Goal: Navigation & Orientation: Find specific page/section

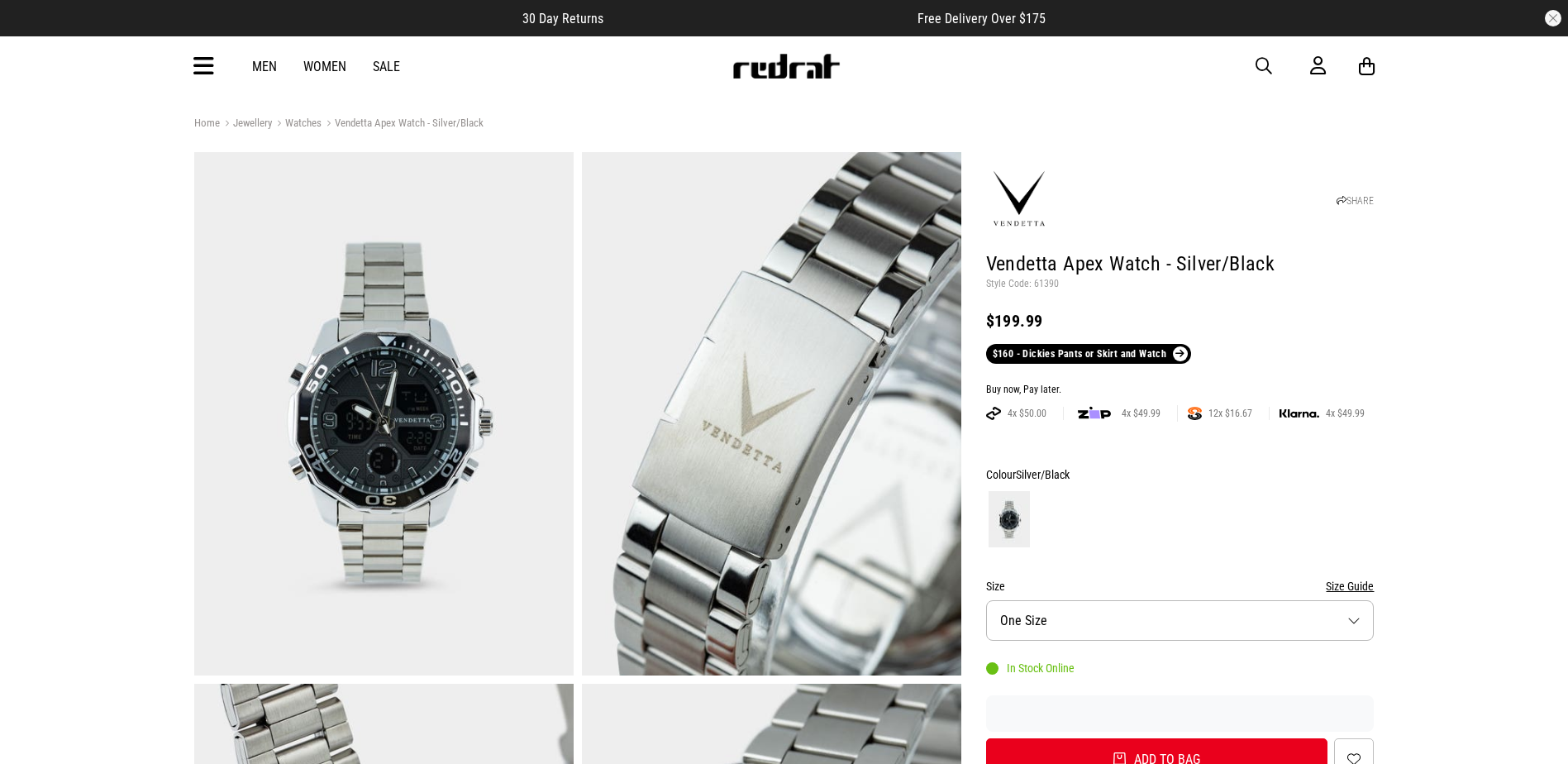
click at [200, 71] on icon at bounding box center [203, 67] width 20 height 27
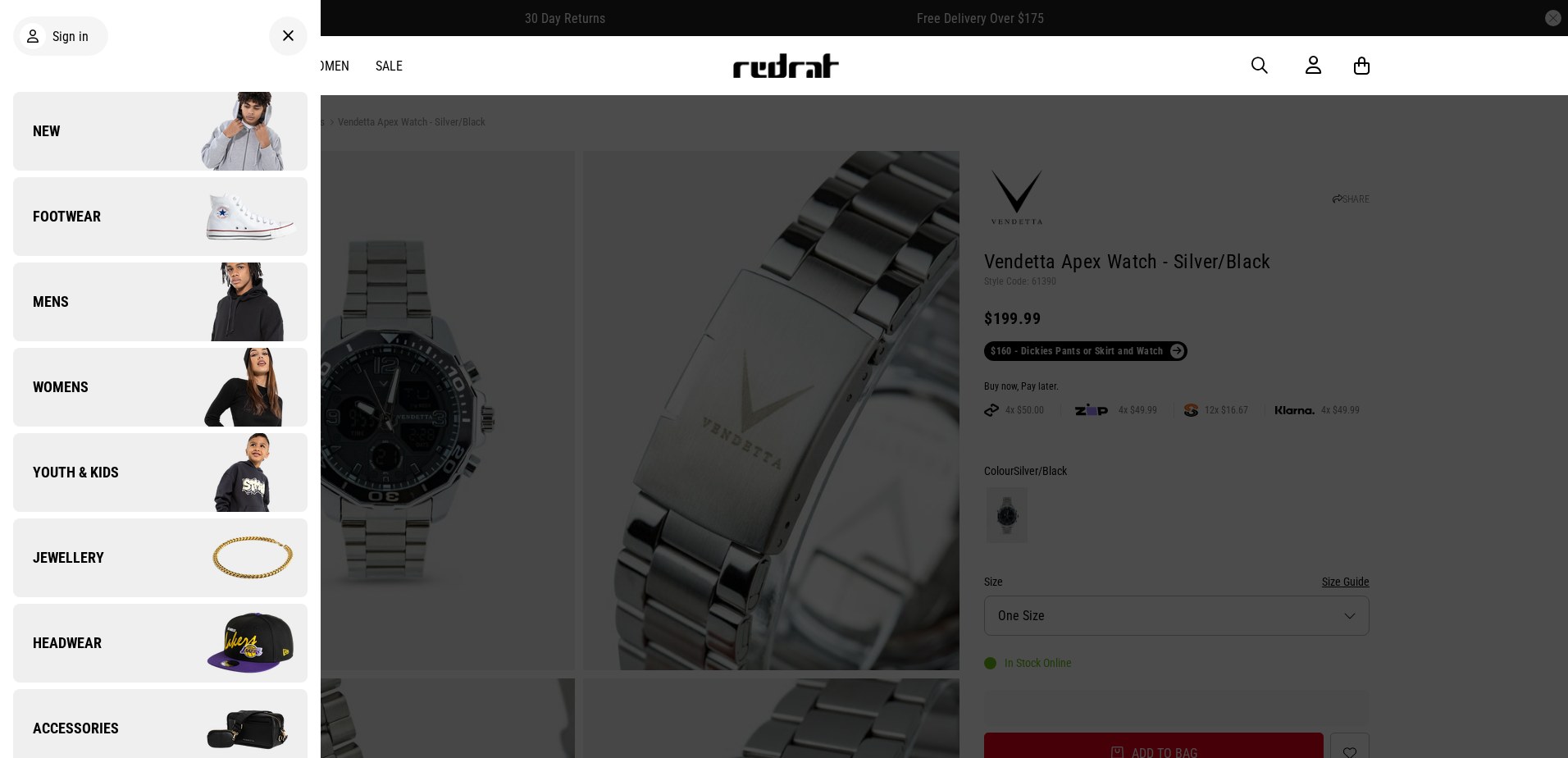
click at [100, 141] on link "New" at bounding box center [161, 131] width 295 height 78
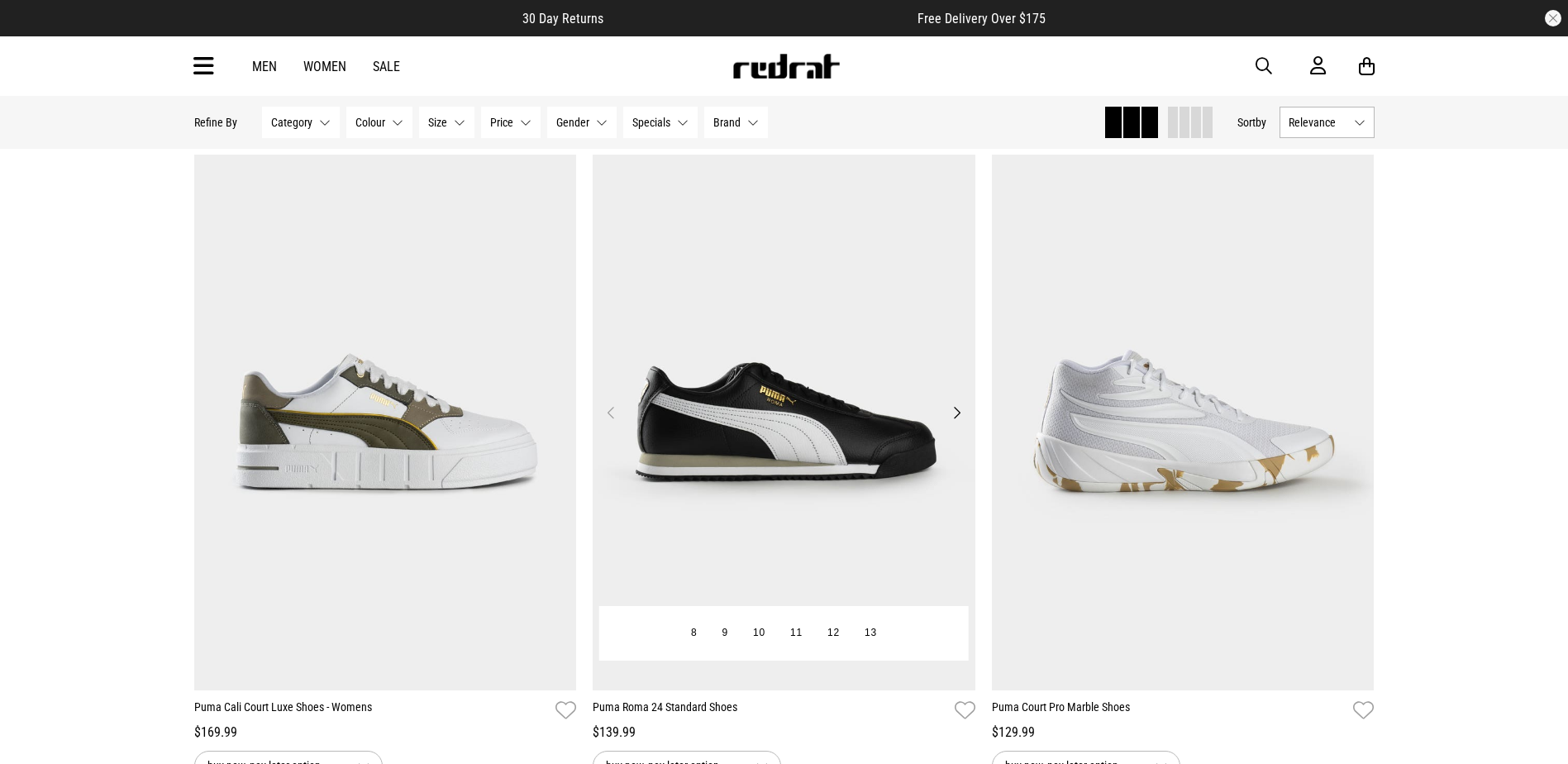
scroll to position [165, 0]
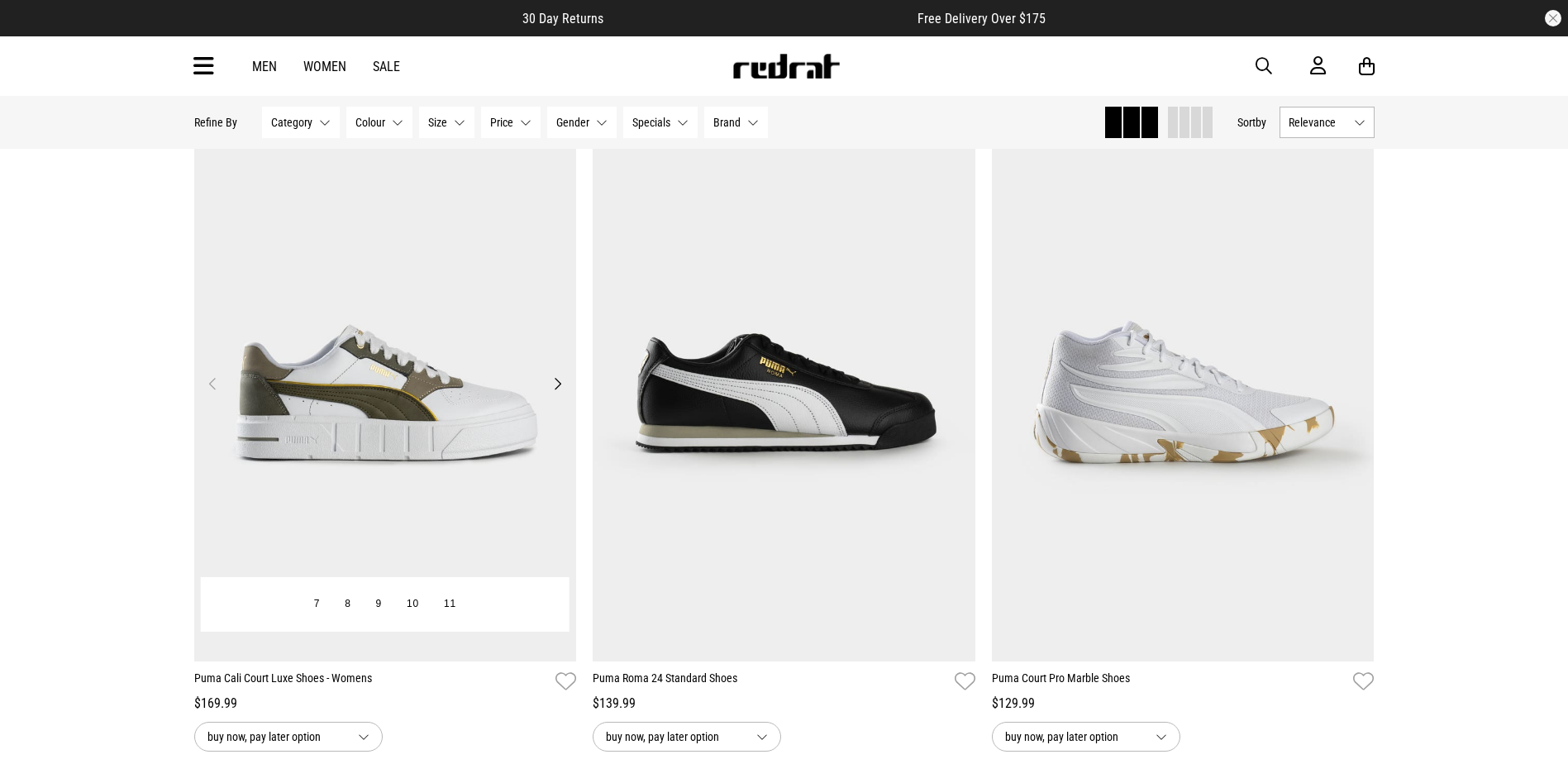
click at [551, 384] on button "Next" at bounding box center [556, 383] width 20 height 20
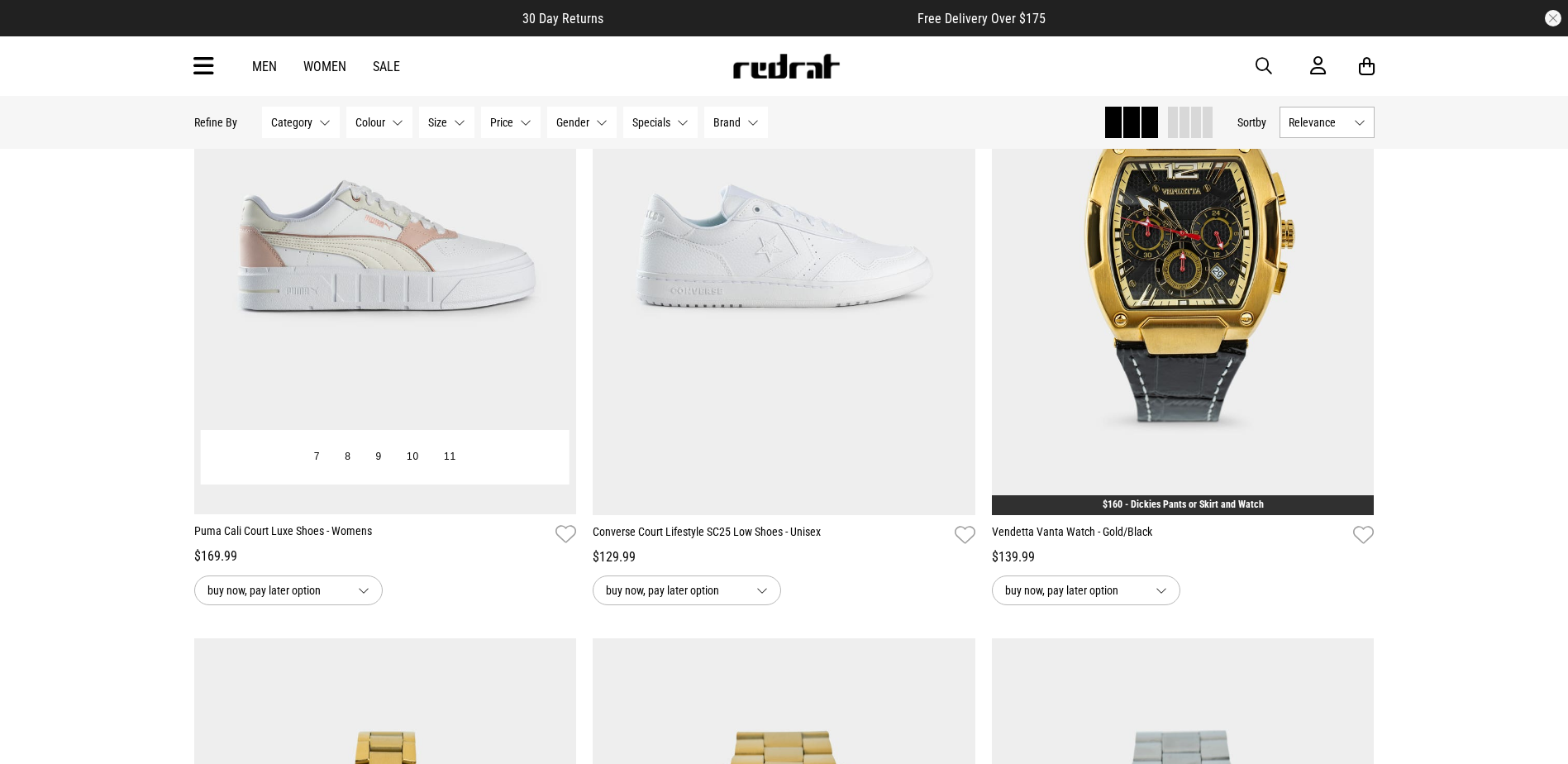
scroll to position [1653, 0]
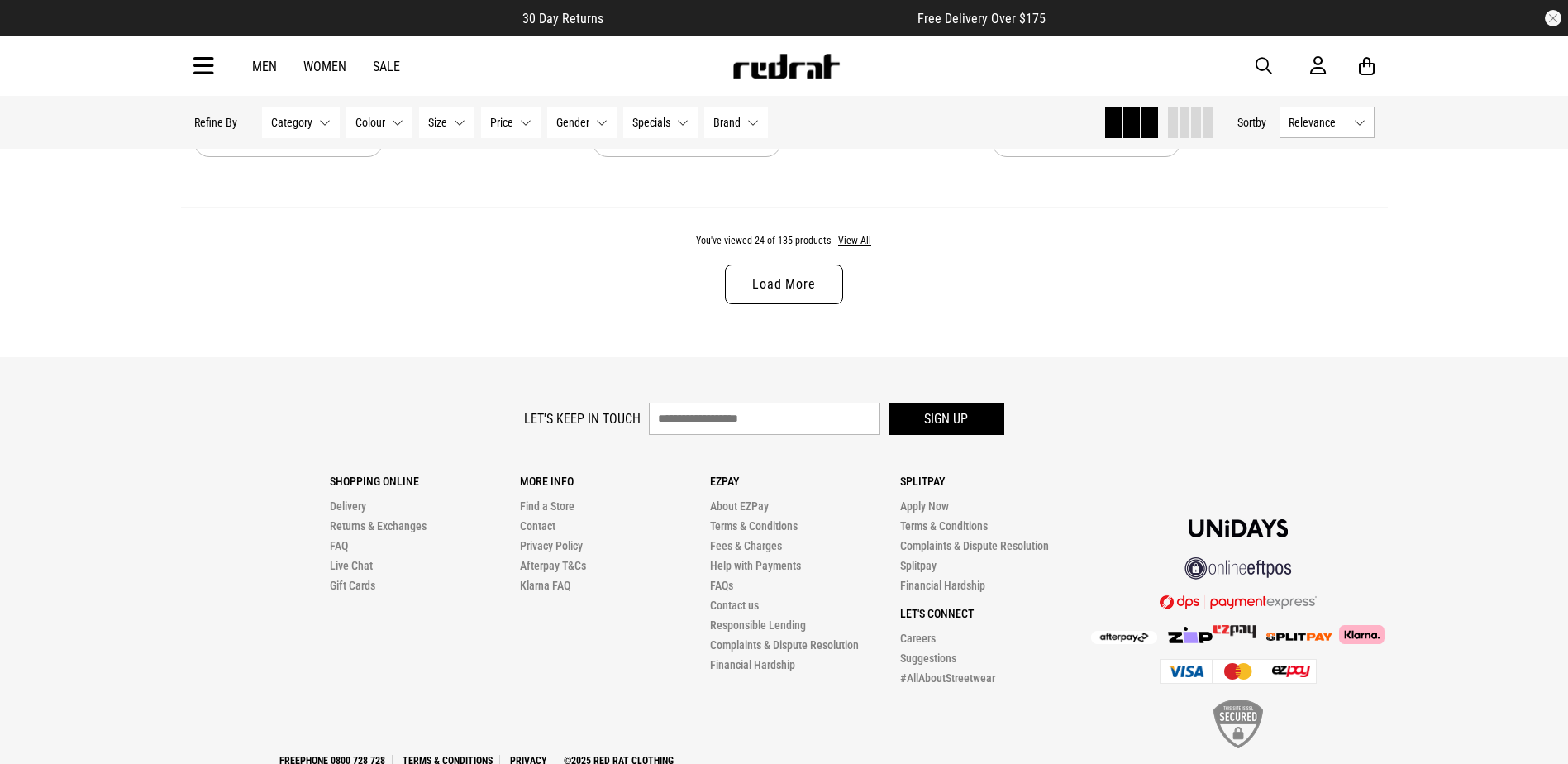
click at [800, 297] on link "Load More" at bounding box center [784, 284] width 118 height 40
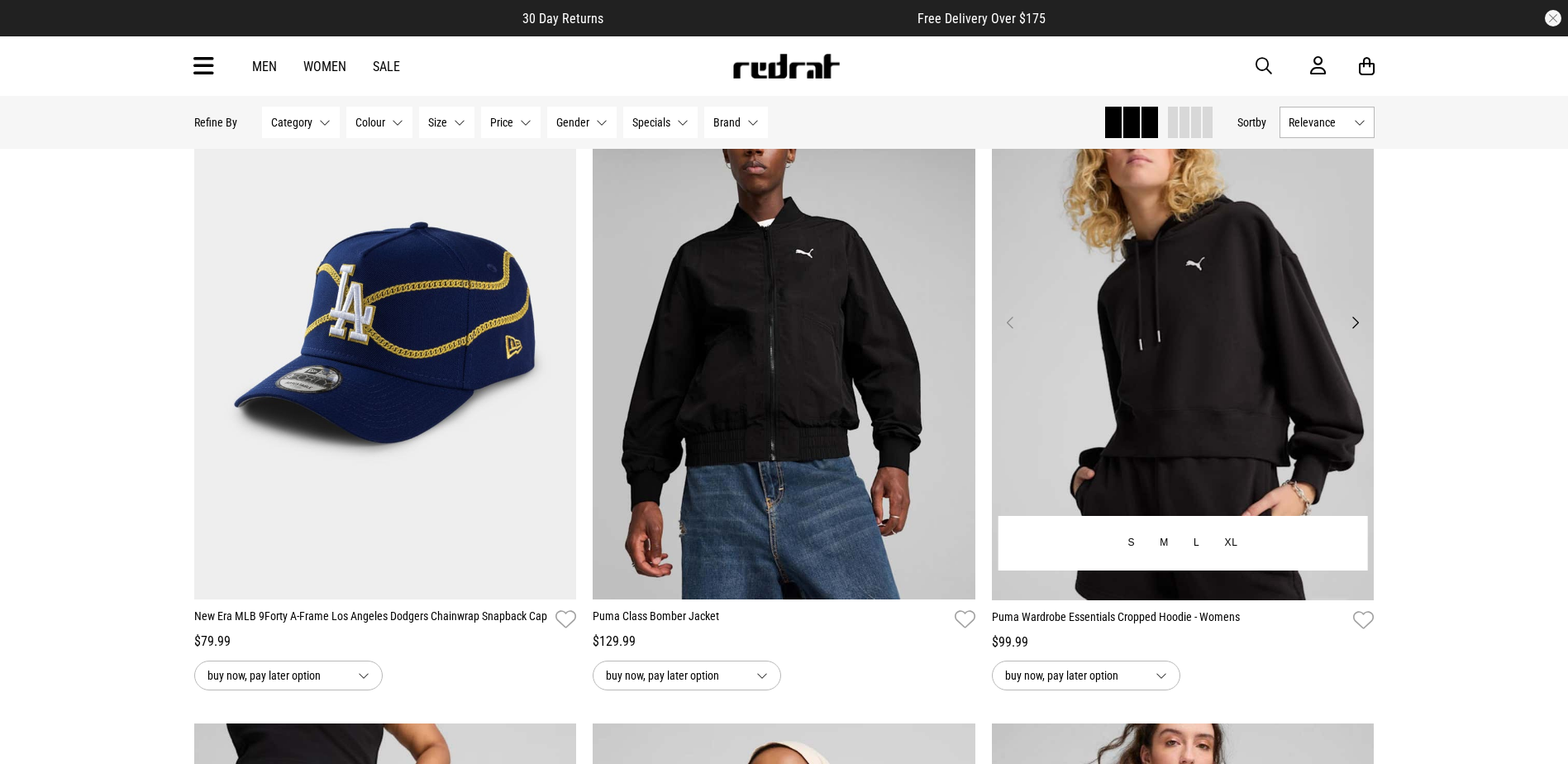
scroll to position [9425, 0]
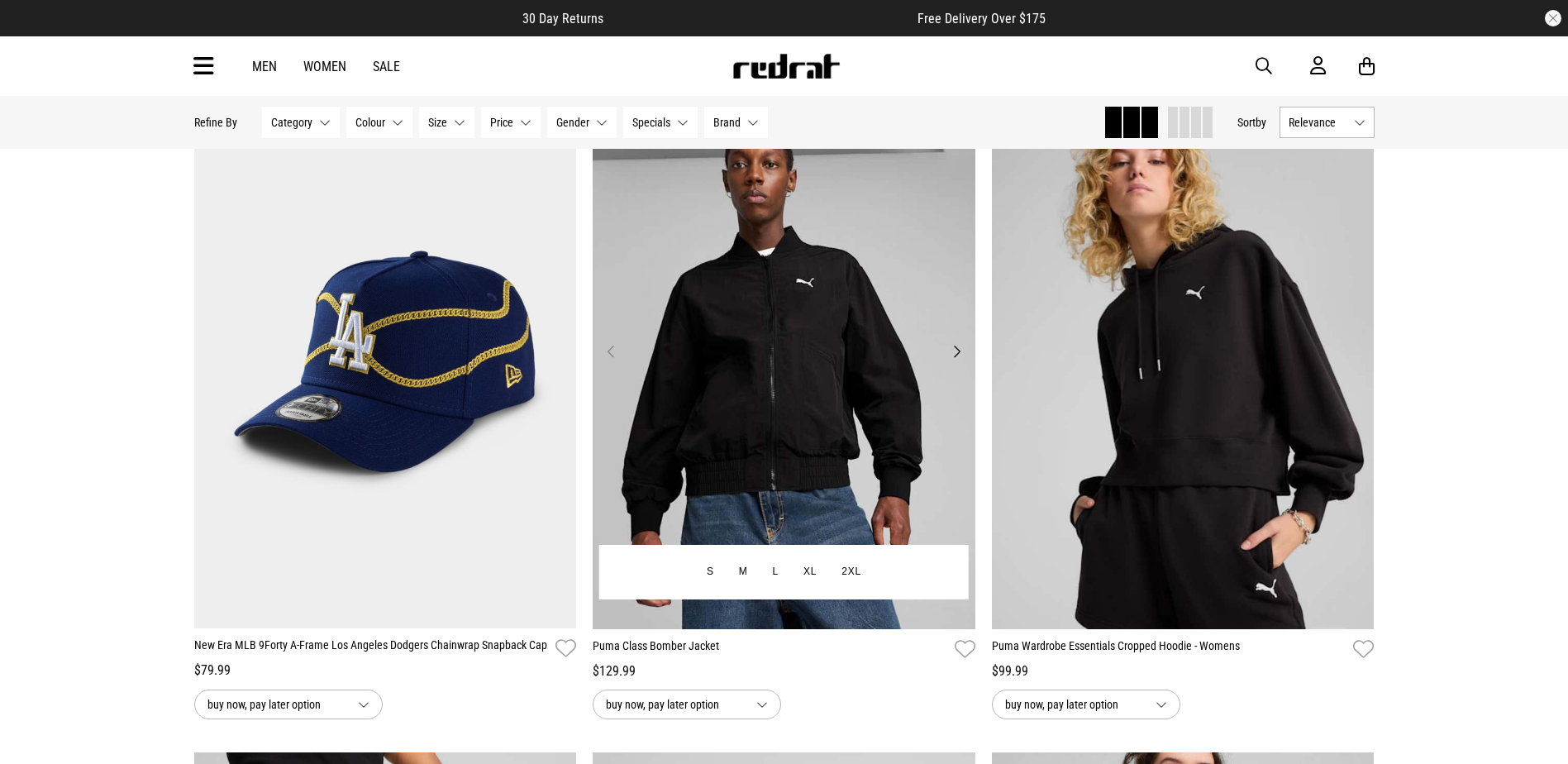
click at [957, 360] on button "Next" at bounding box center [956, 351] width 20 height 20
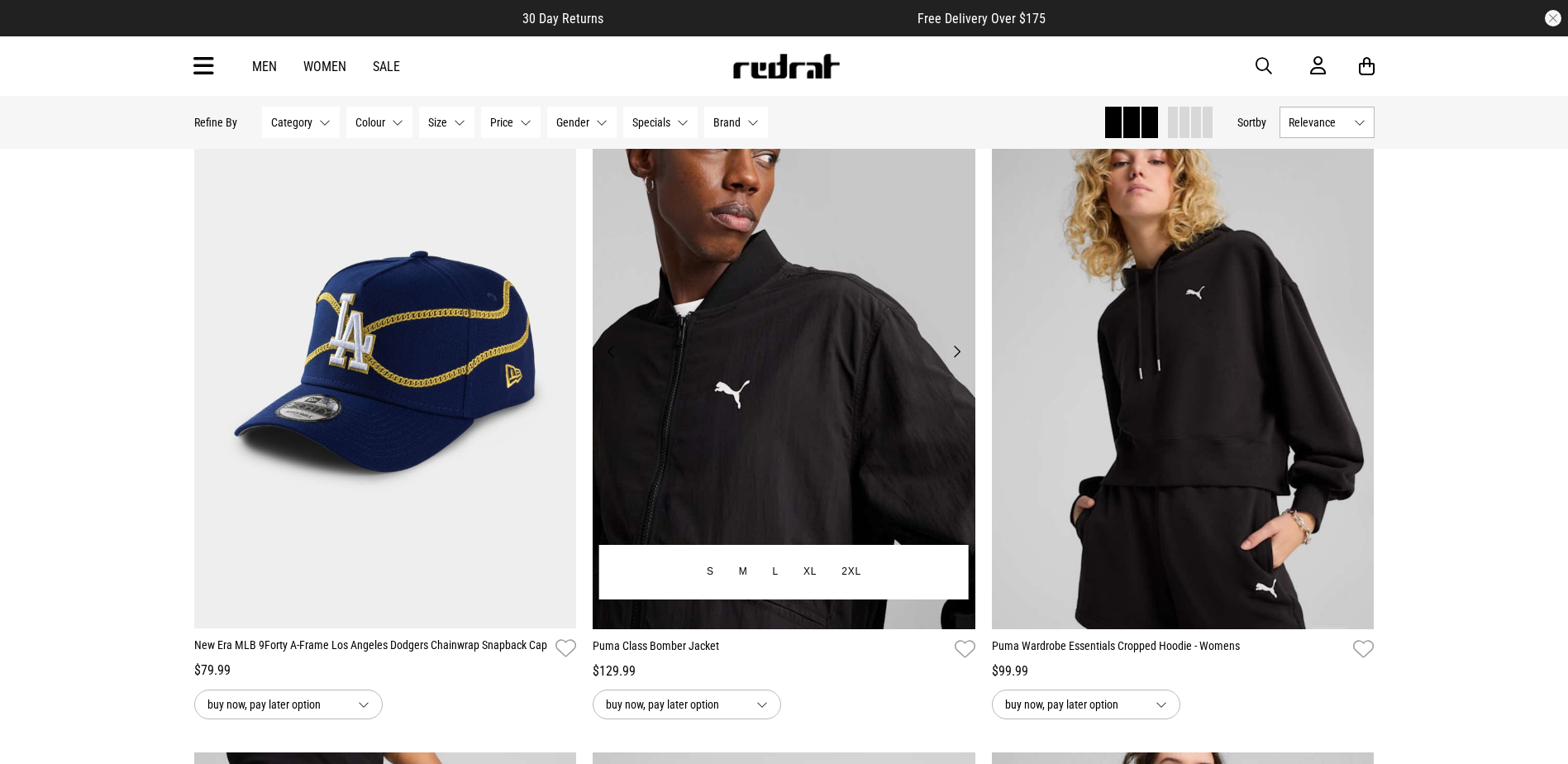
click at [957, 360] on button "Next" at bounding box center [956, 351] width 20 height 20
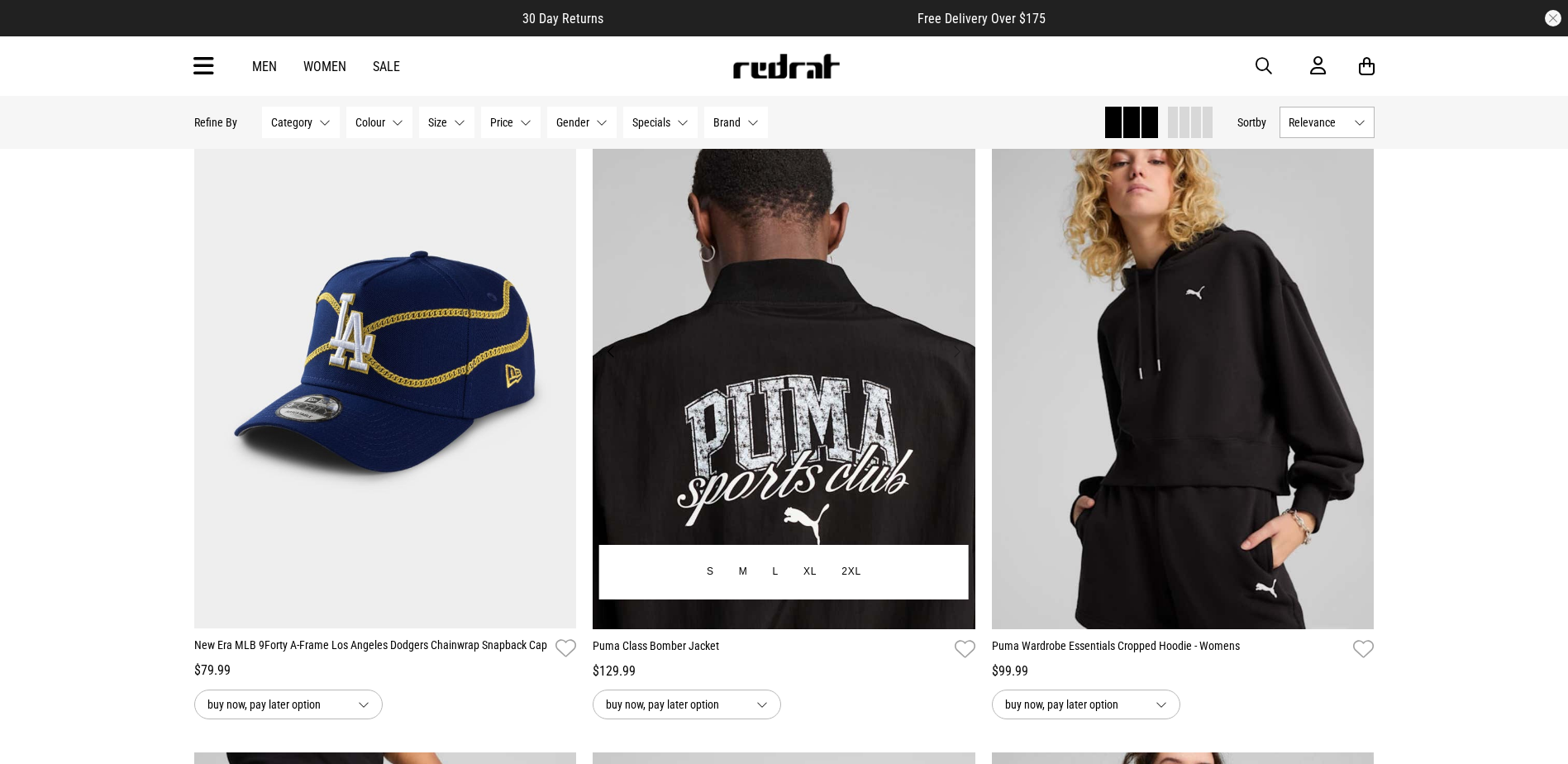
click at [957, 360] on button "Next" at bounding box center [956, 351] width 20 height 20
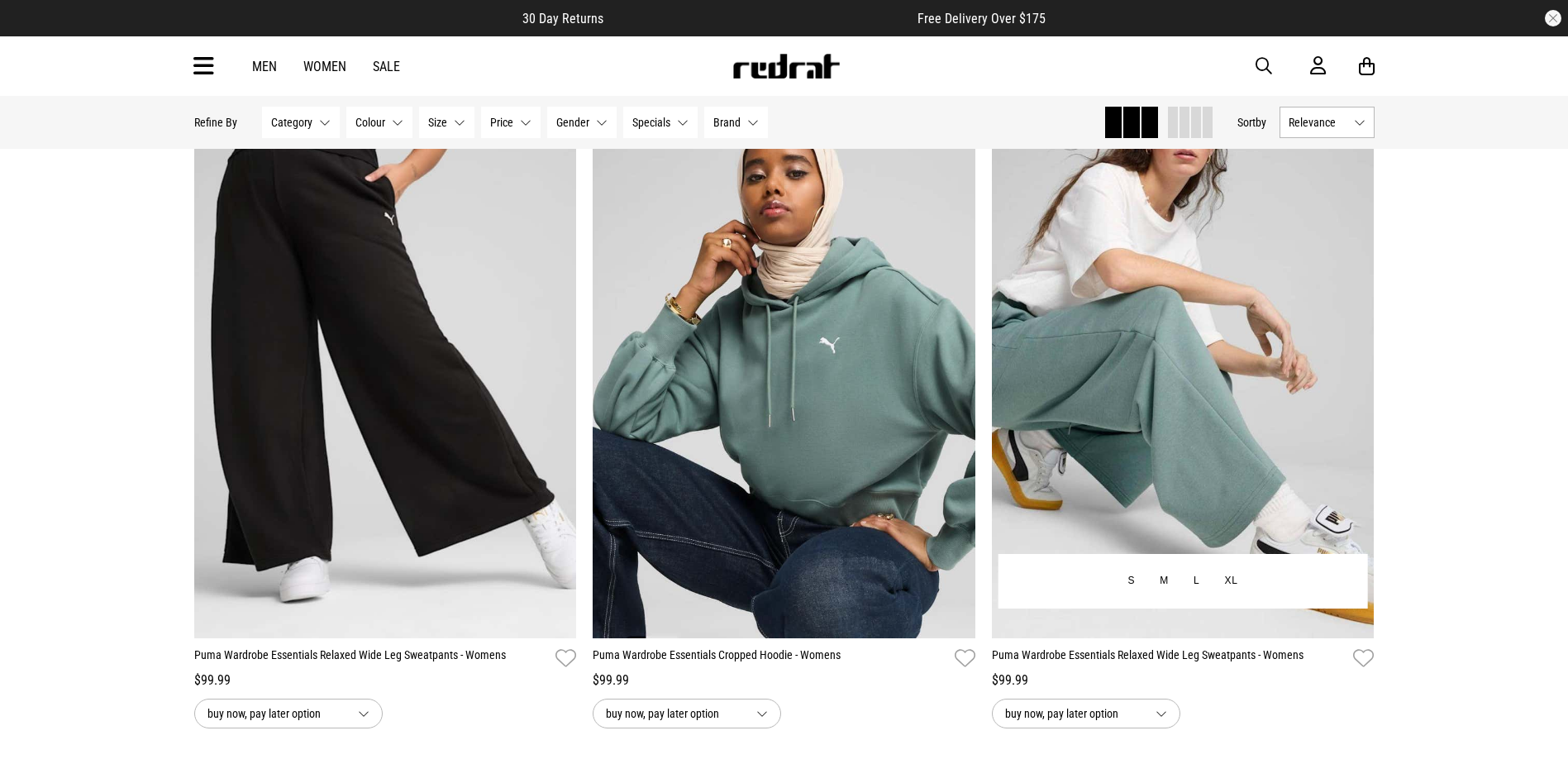
scroll to position [10086, 0]
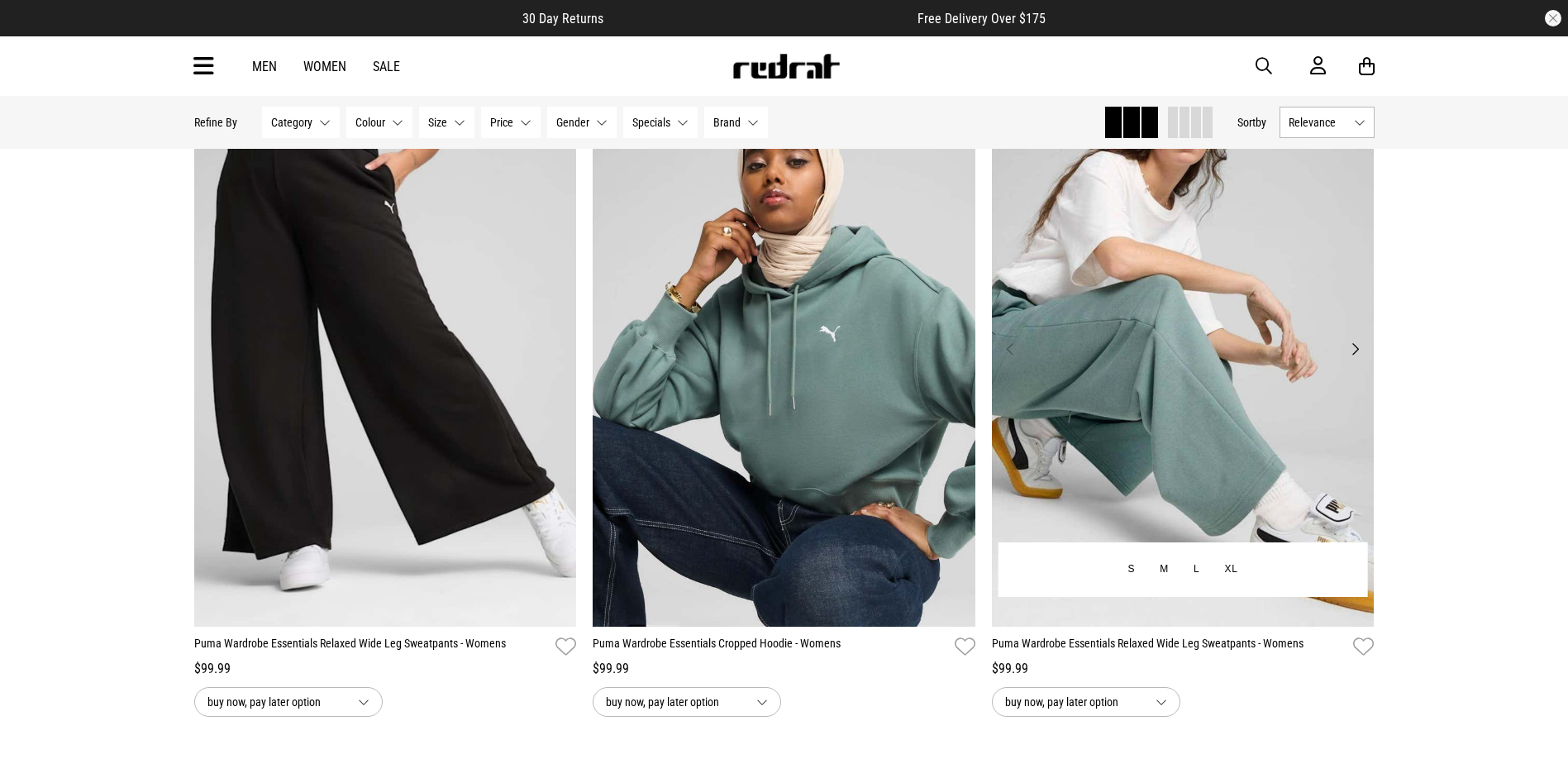
click at [1007, 359] on button "Previous" at bounding box center [1010, 348] width 20 height 20
click at [1354, 357] on button "Next" at bounding box center [1354, 348] width 20 height 20
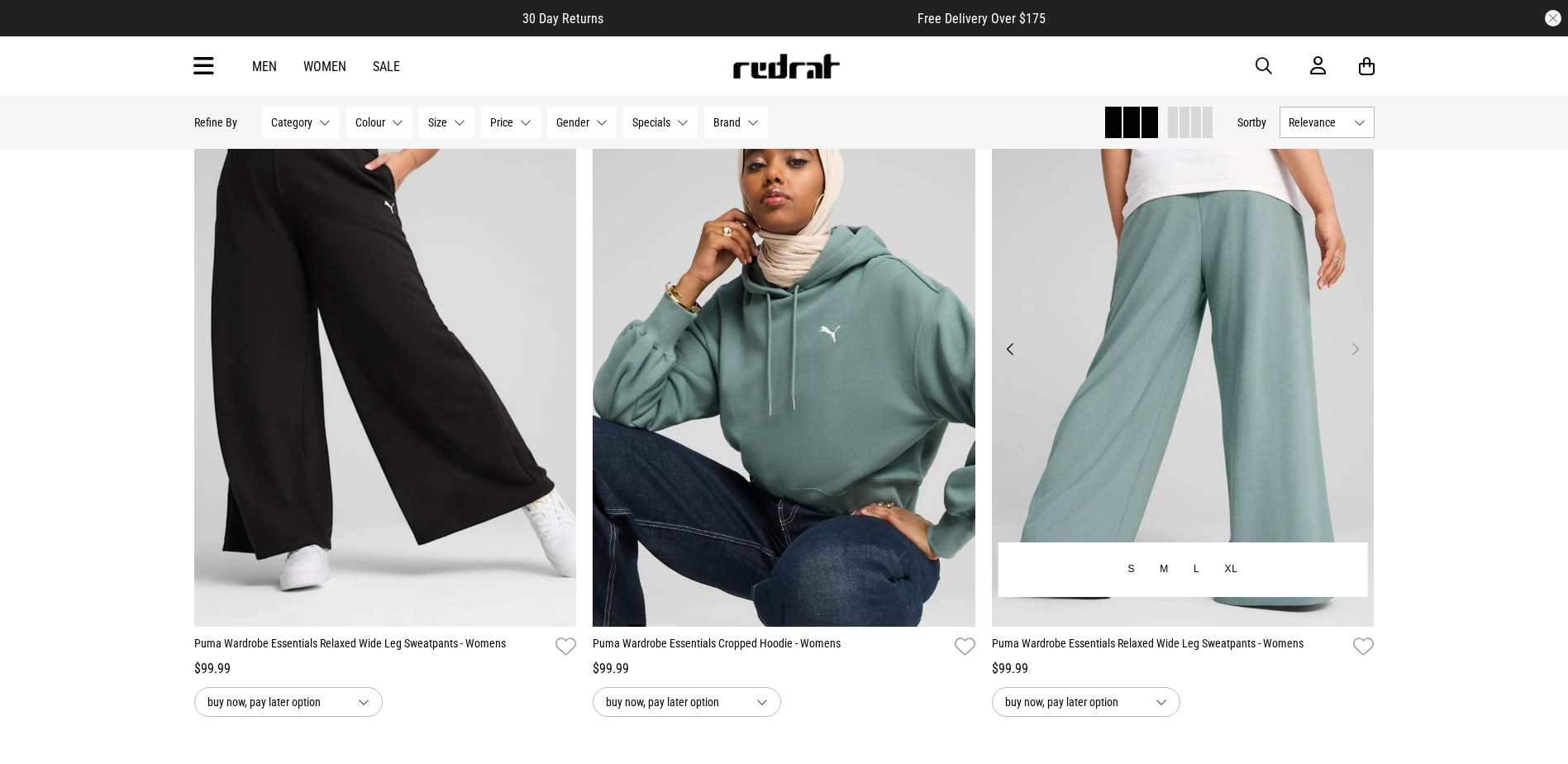
click at [1354, 357] on button "Next" at bounding box center [1354, 348] width 20 height 20
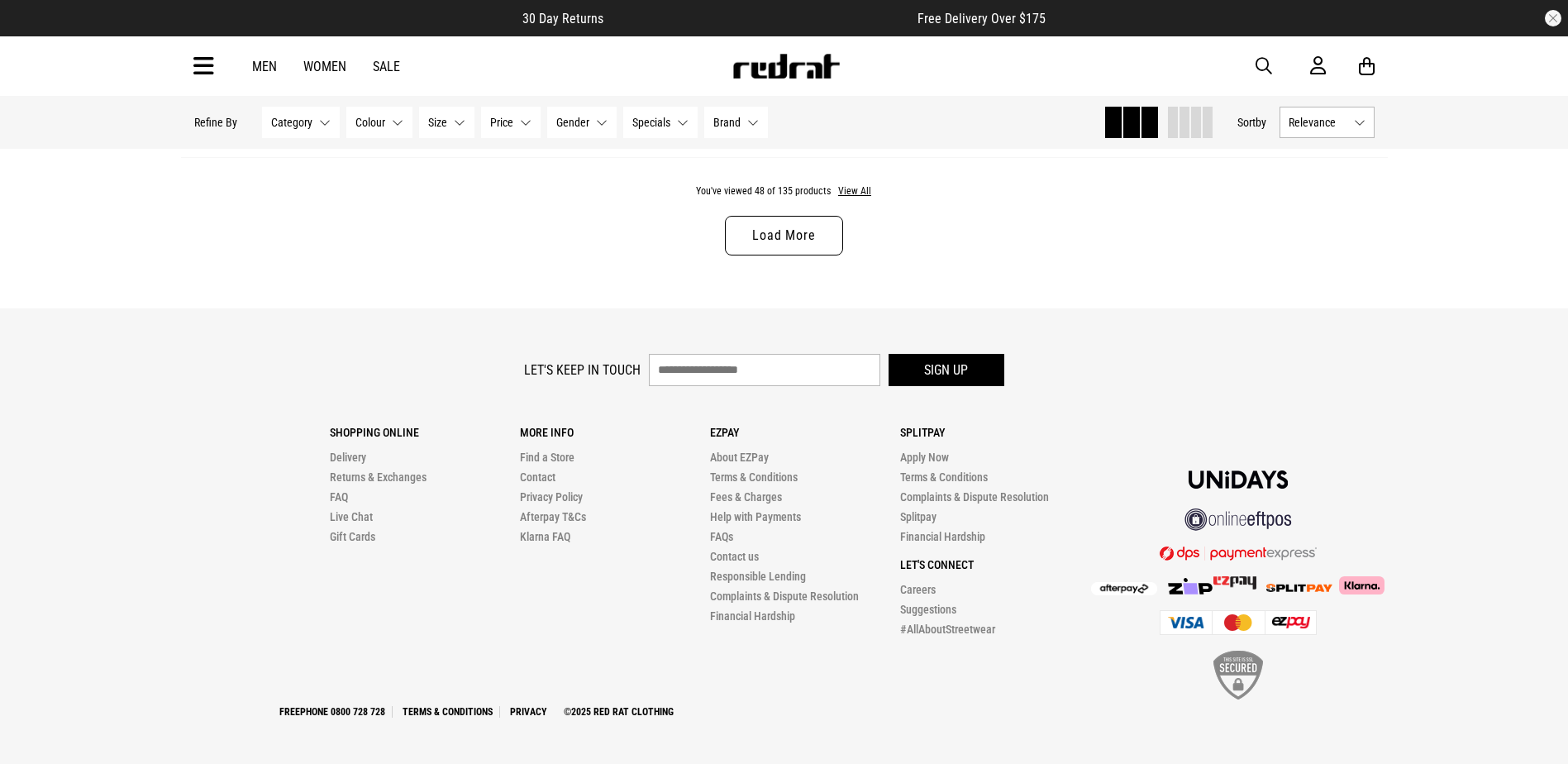
scroll to position [10628, 0]
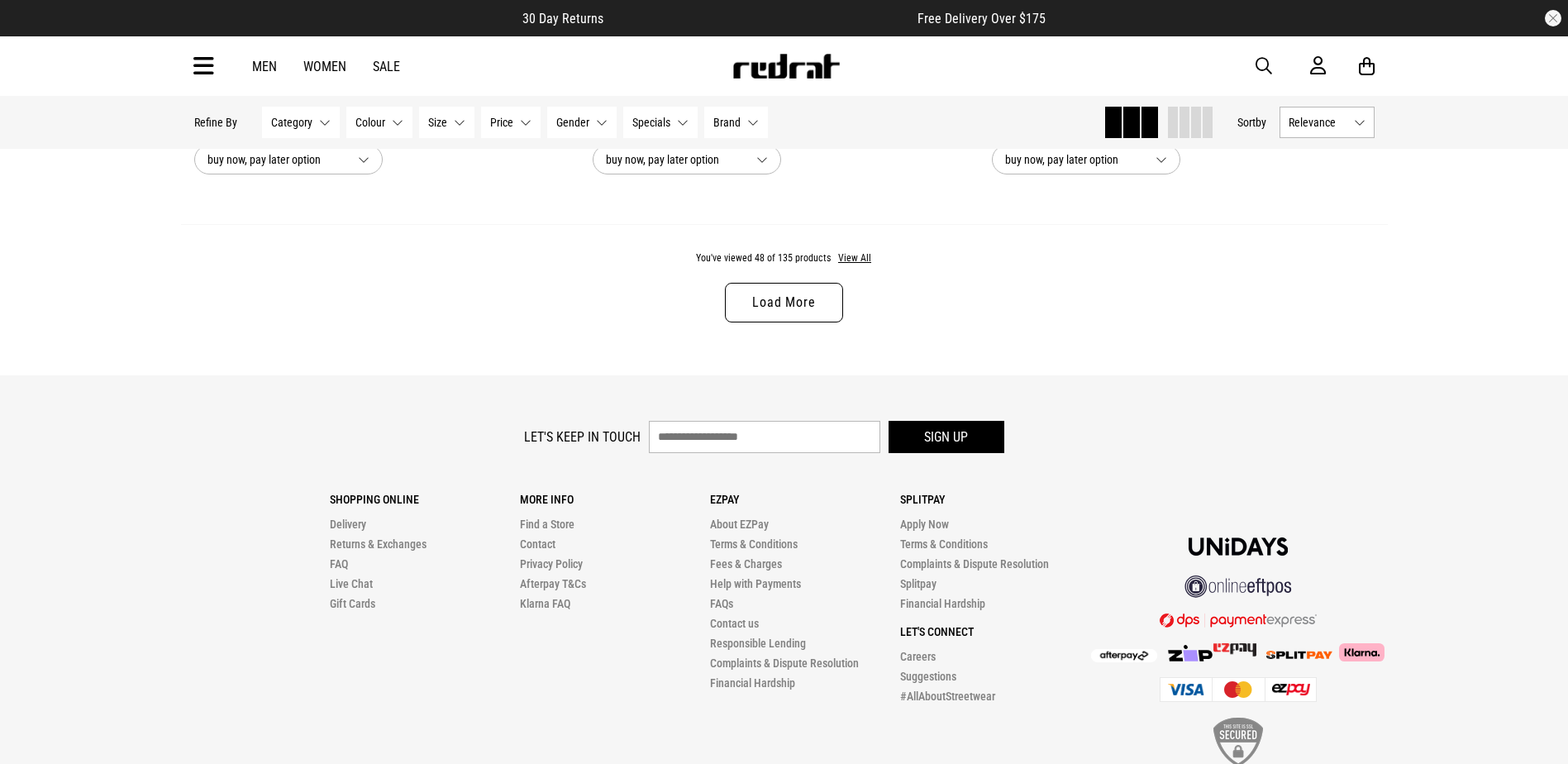
click at [808, 322] on link "Load More" at bounding box center [784, 302] width 118 height 40
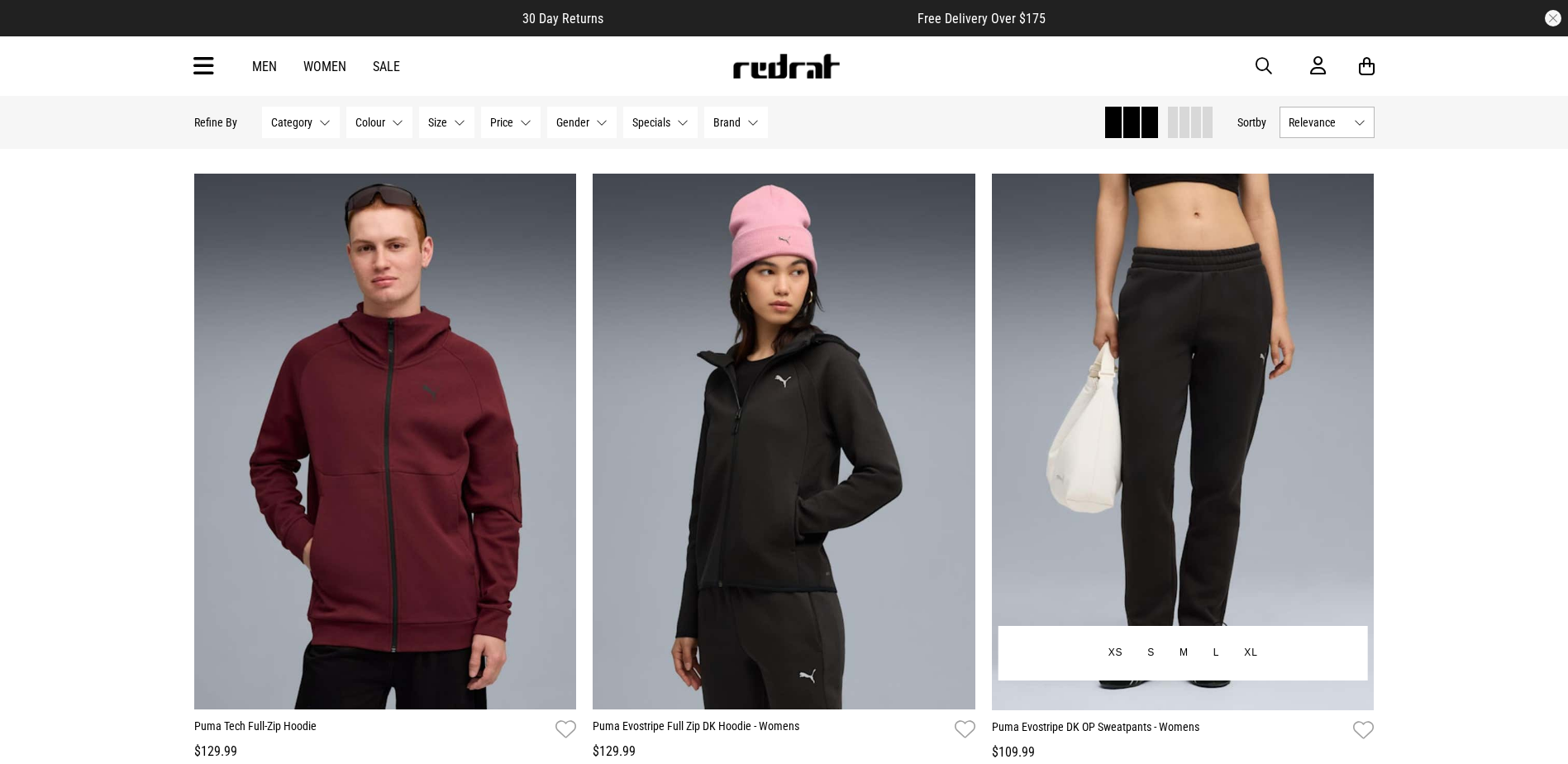
scroll to position [12034, 0]
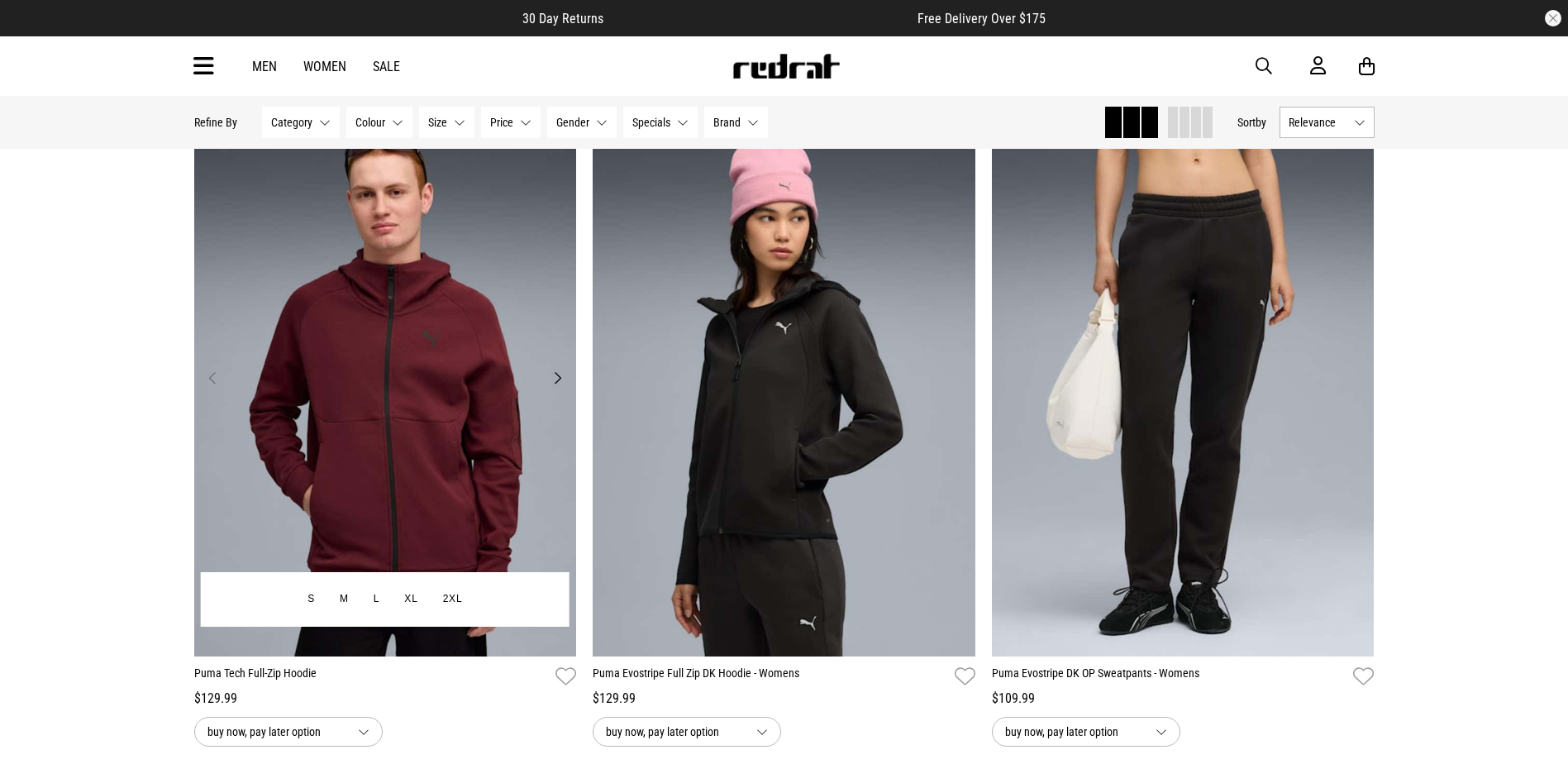
click at [556, 388] on button "Next" at bounding box center [556, 377] width 20 height 20
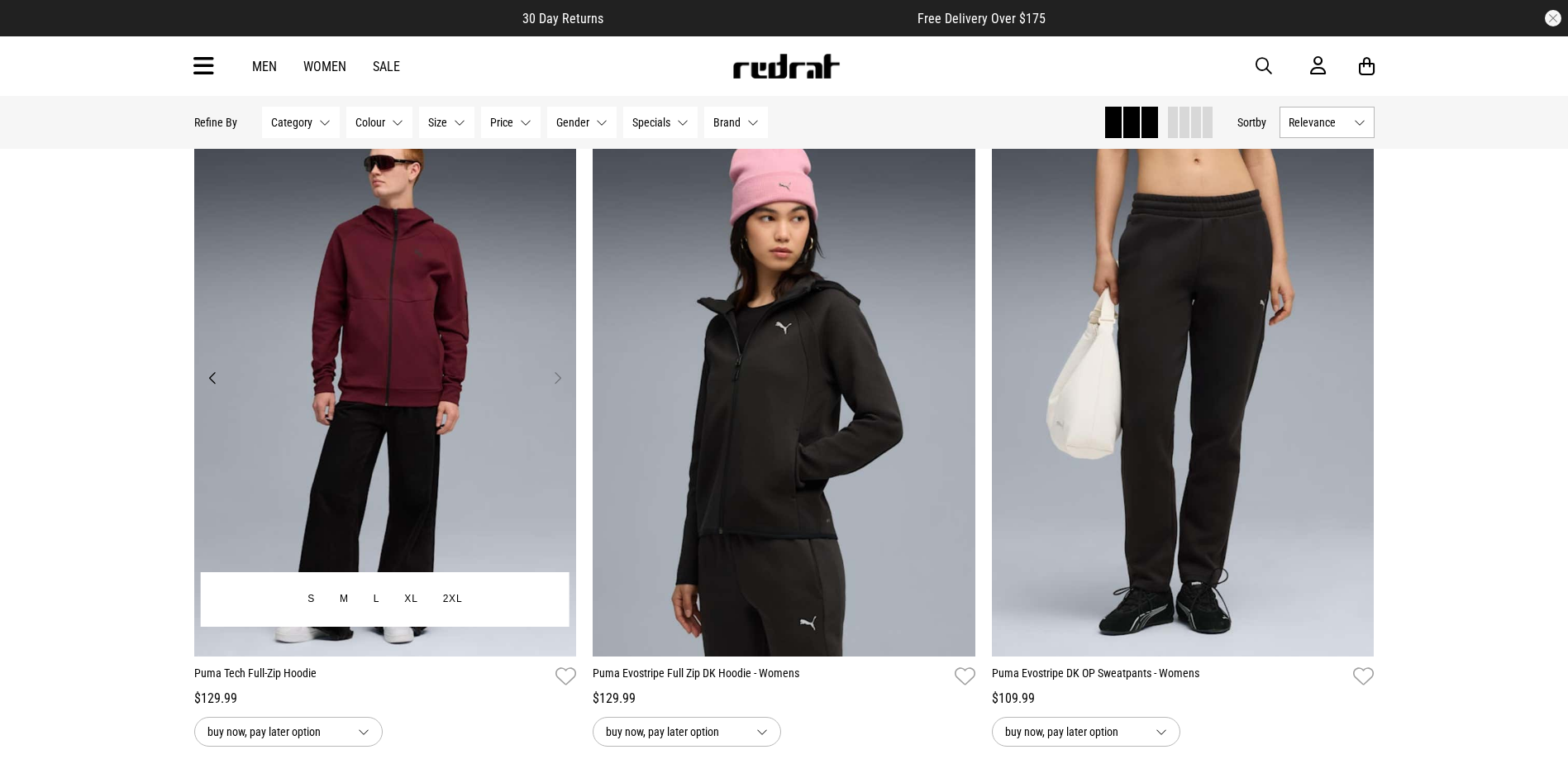
click at [206, 388] on button "Previous" at bounding box center [212, 377] width 20 height 20
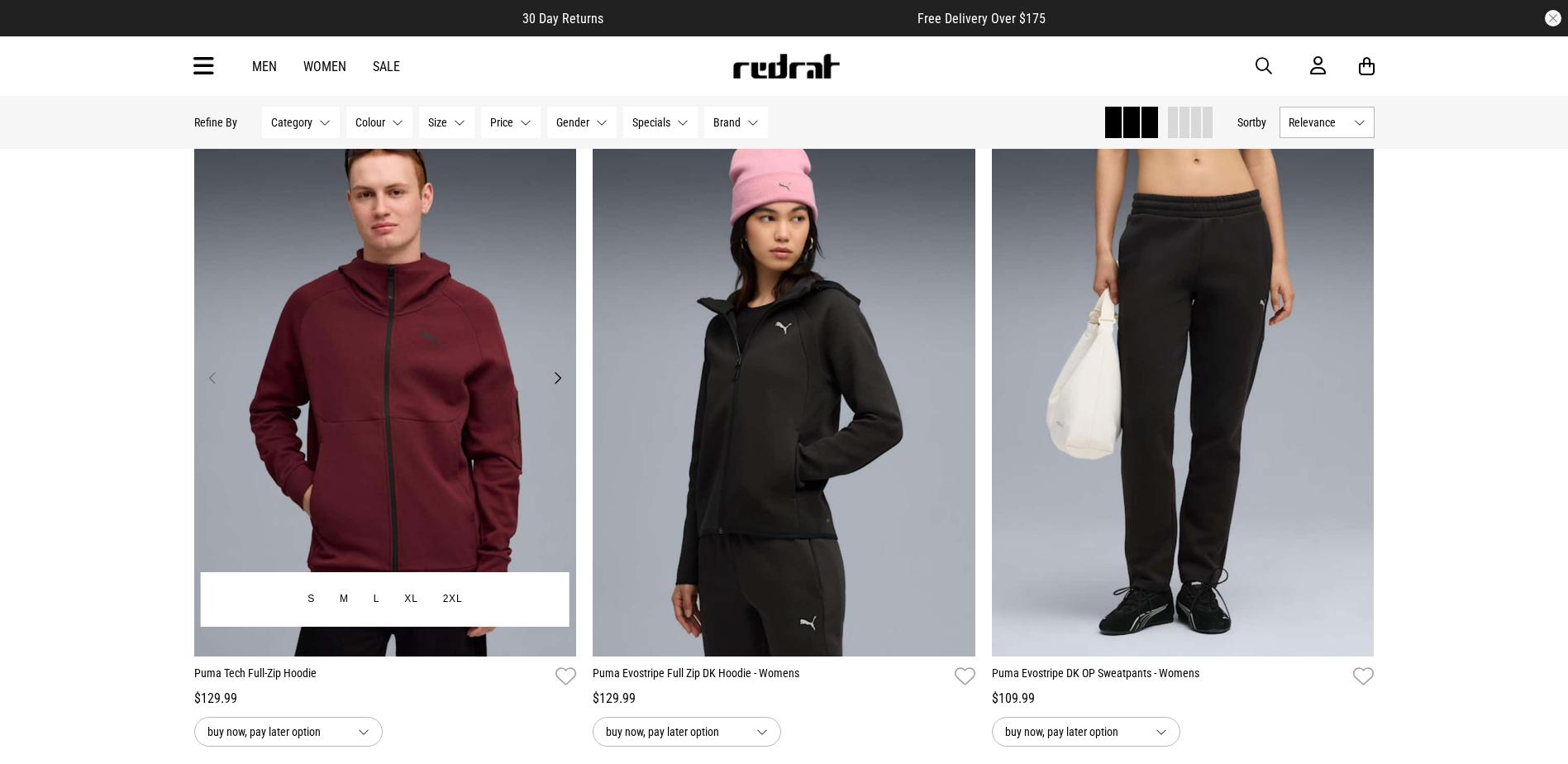
click at [554, 388] on button "Next" at bounding box center [556, 377] width 20 height 20
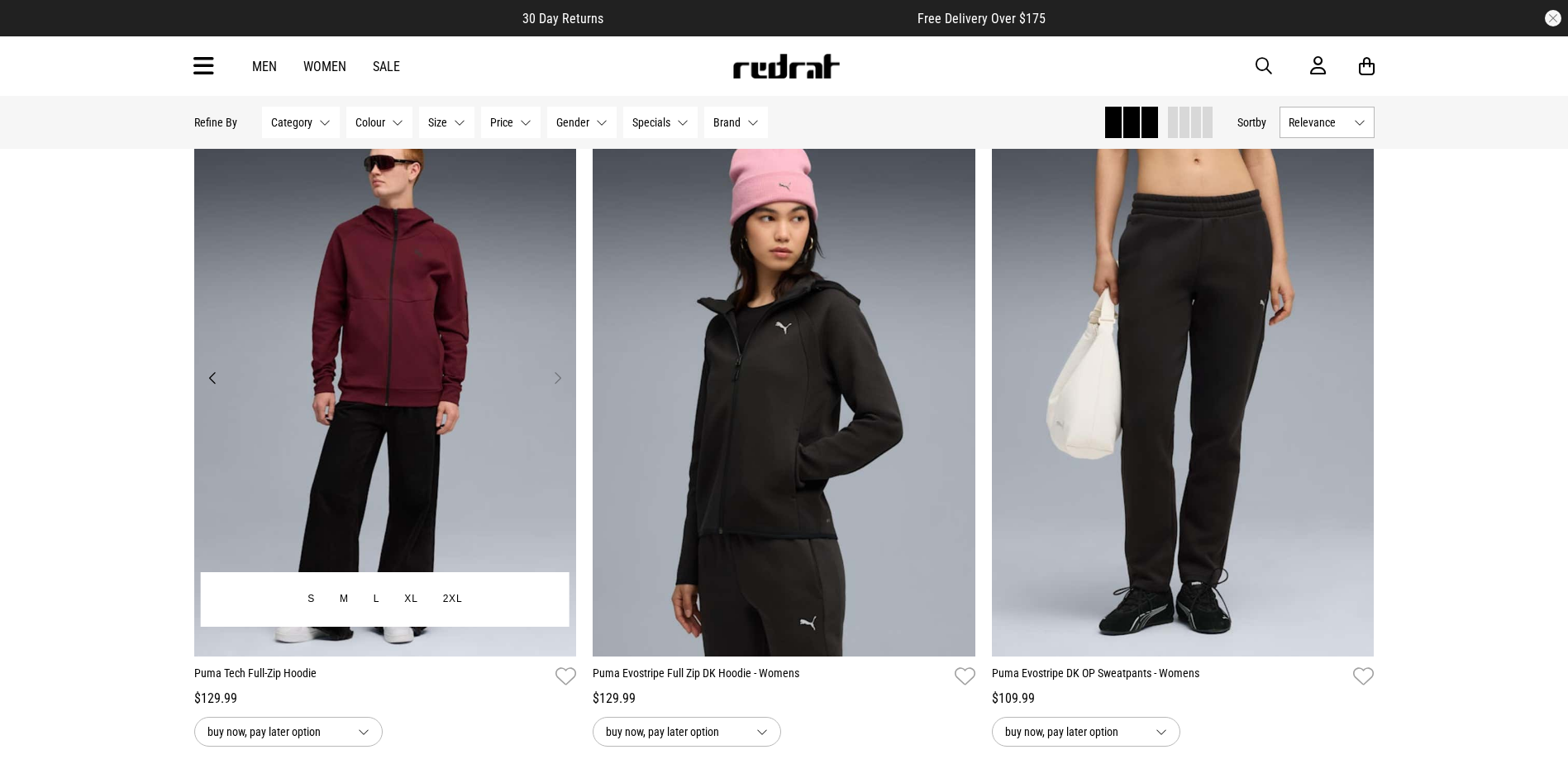
click at [554, 388] on button "Next" at bounding box center [556, 377] width 20 height 20
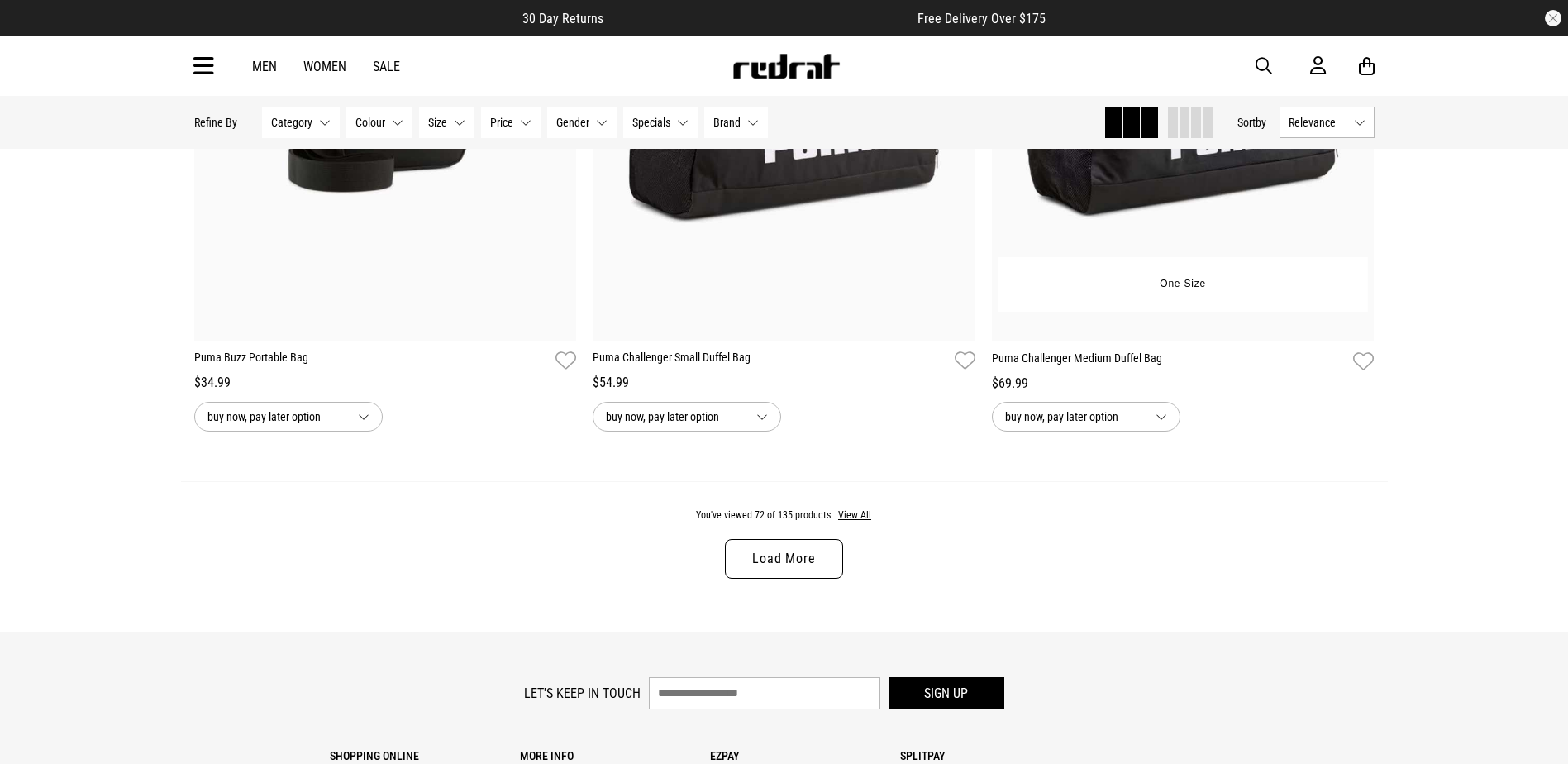
scroll to position [15755, 0]
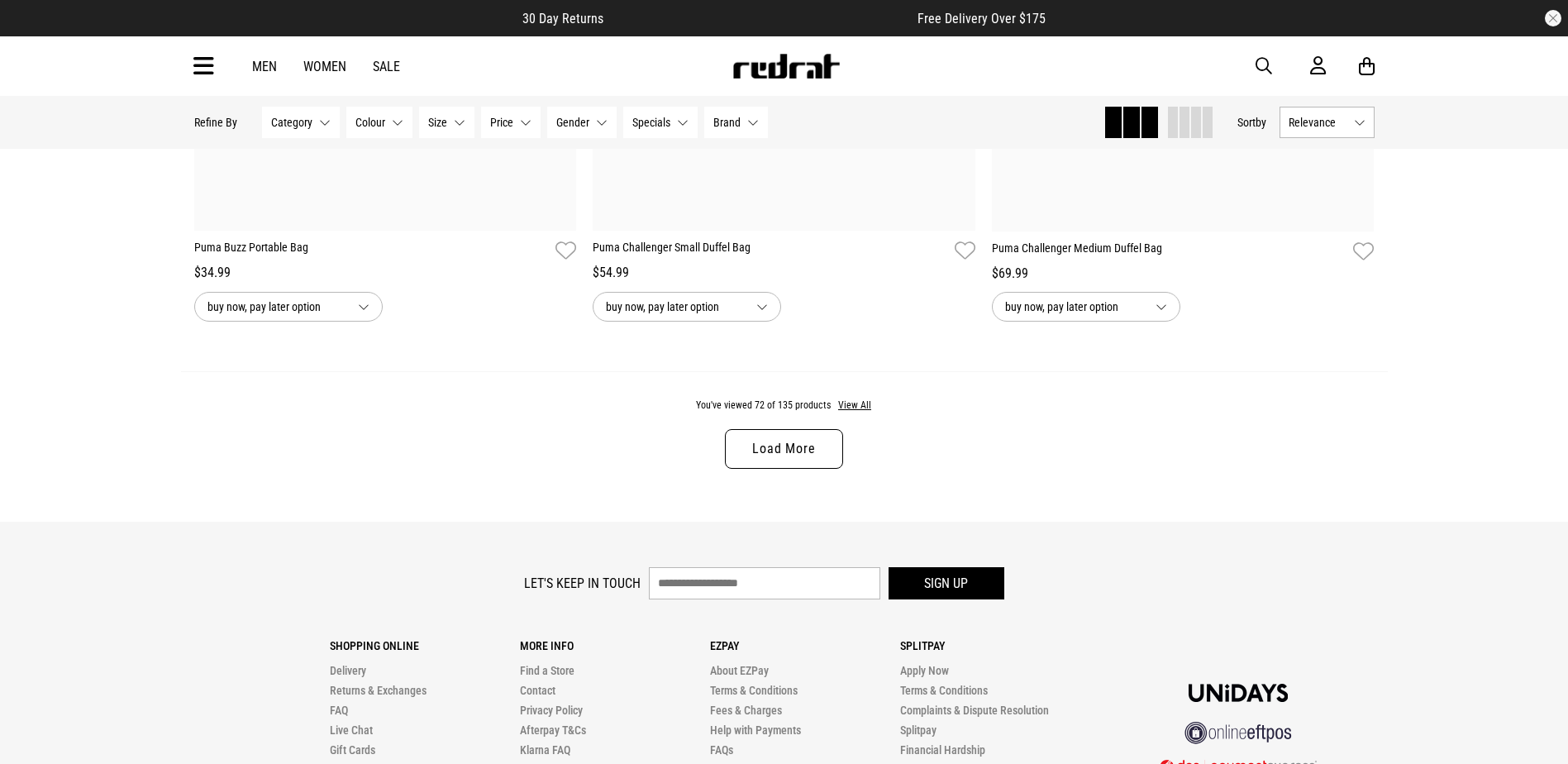
click at [812, 469] on link "Load More" at bounding box center [784, 449] width 118 height 40
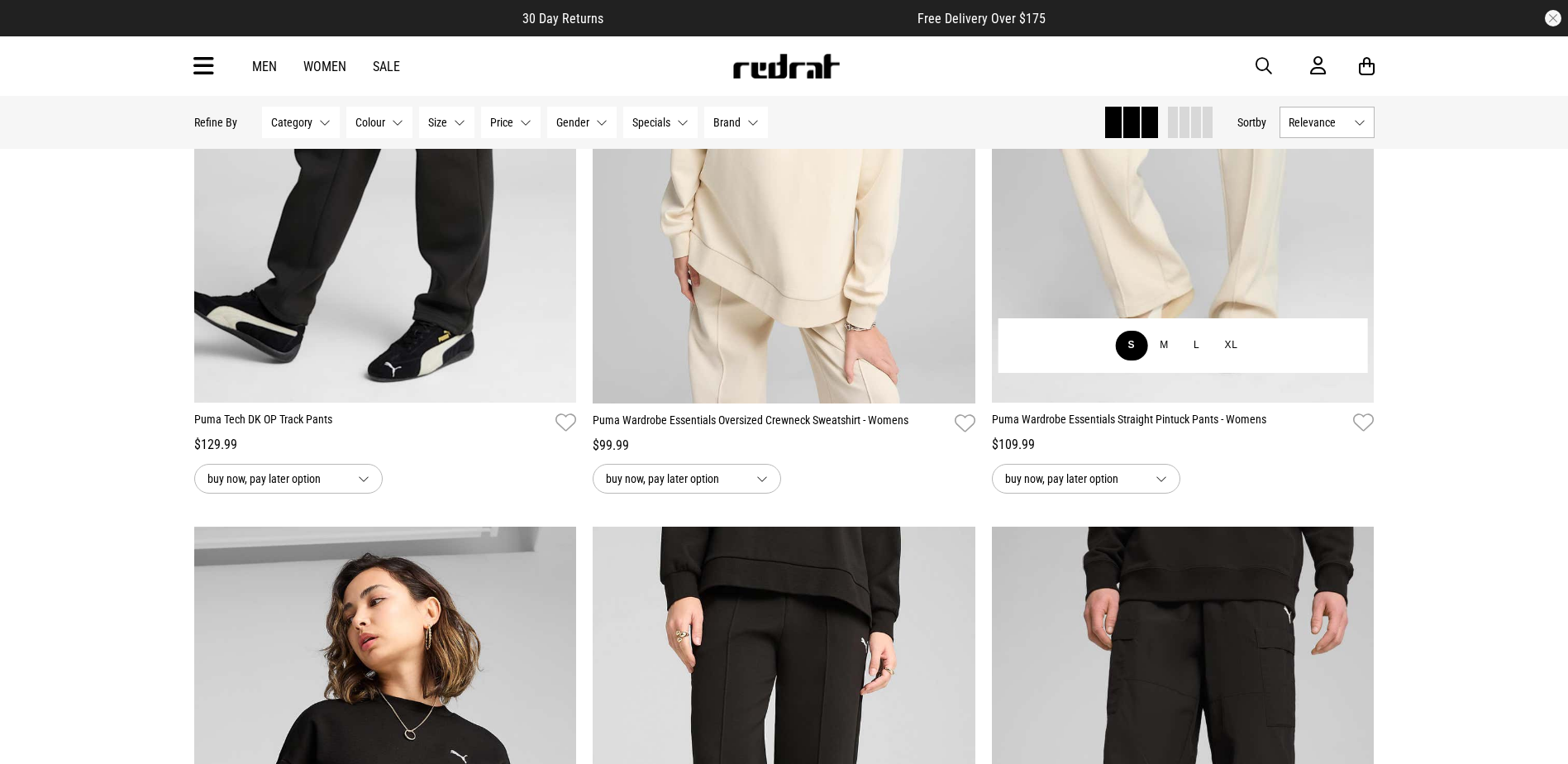
scroll to position [13357, 0]
